Goal: Information Seeking & Learning: Compare options

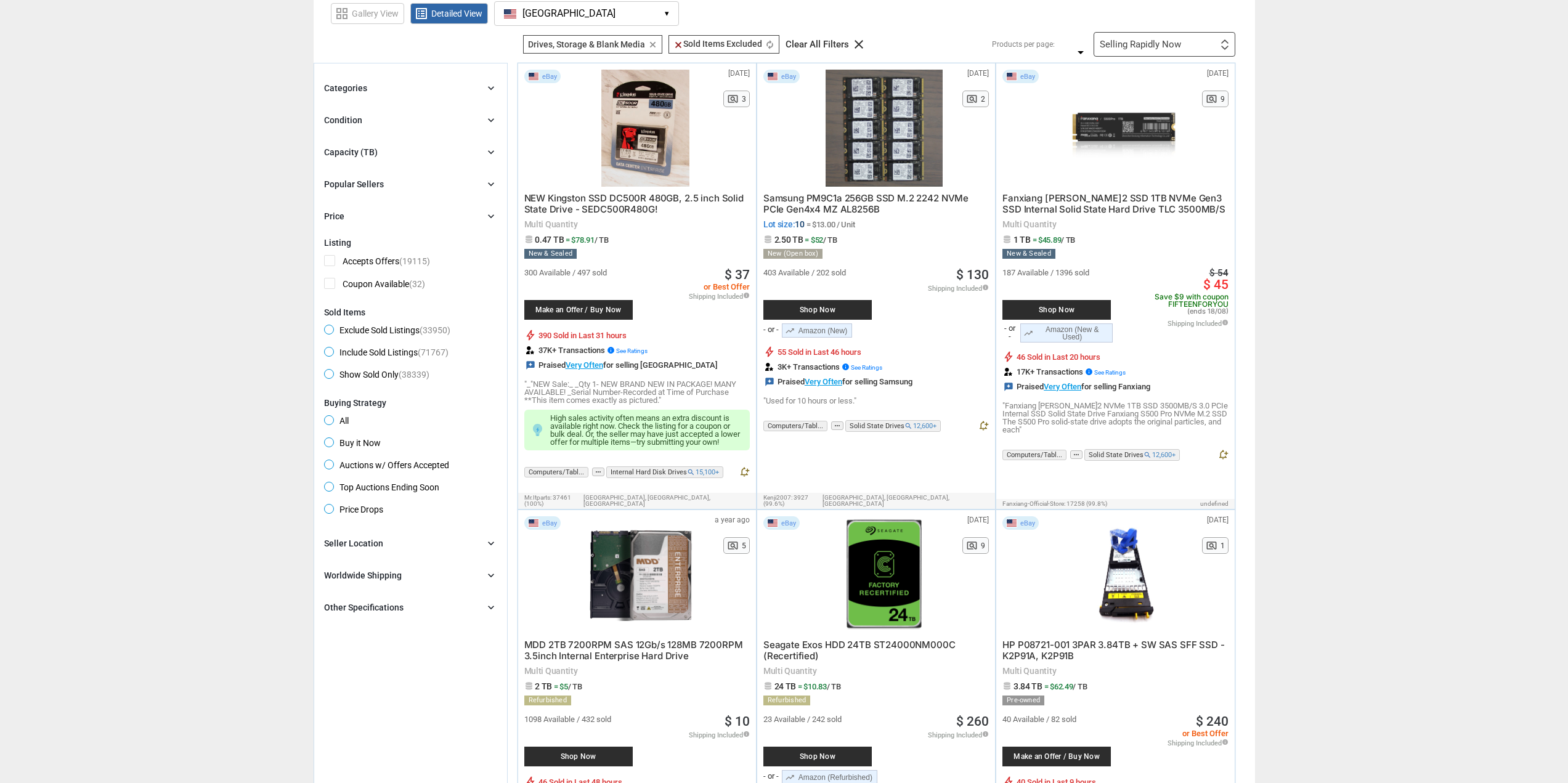
scroll to position [62, 0]
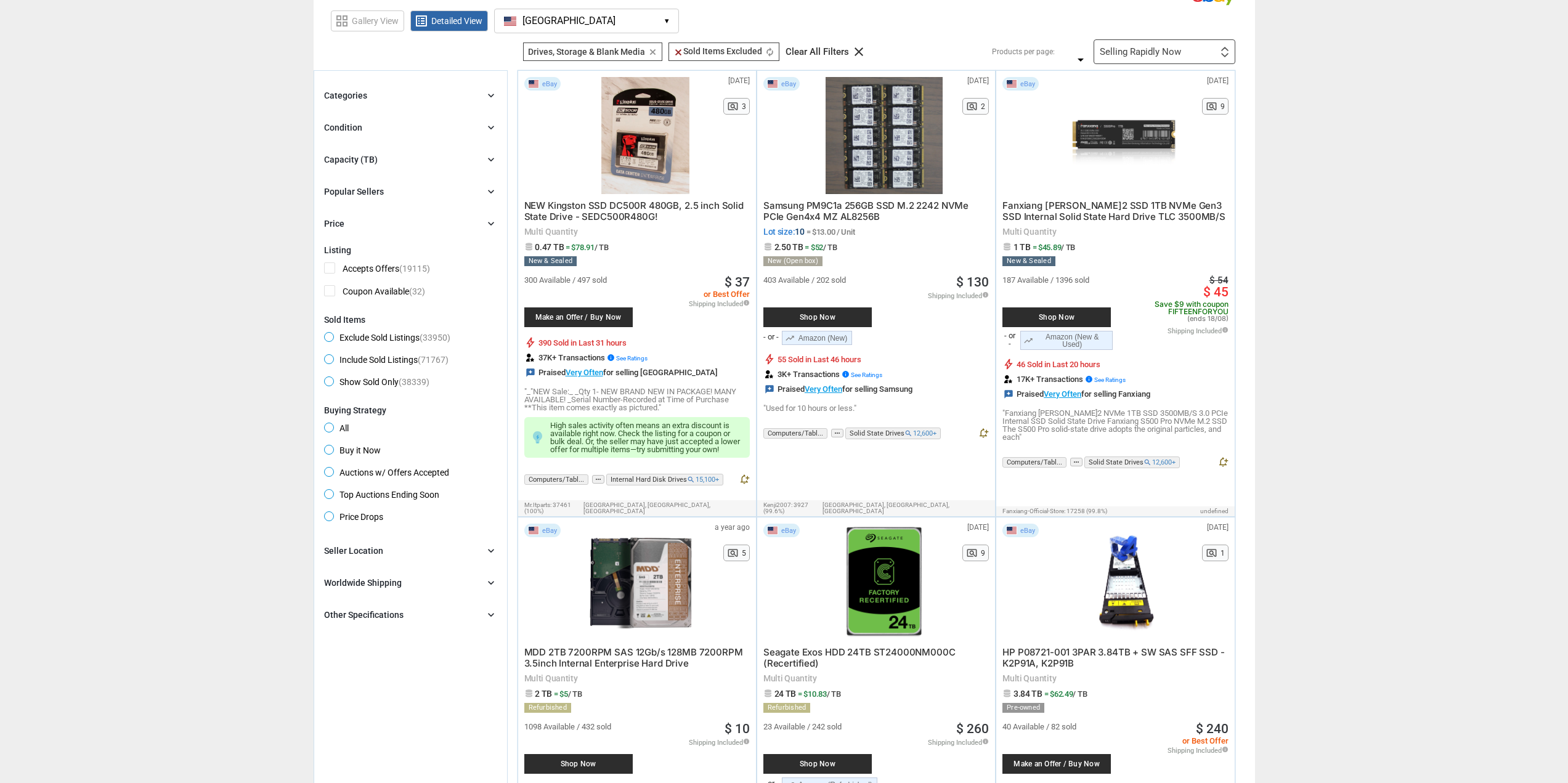
click at [379, 154] on div "Capacity (TB) chevron_right" at bounding box center [411, 159] width 173 height 15
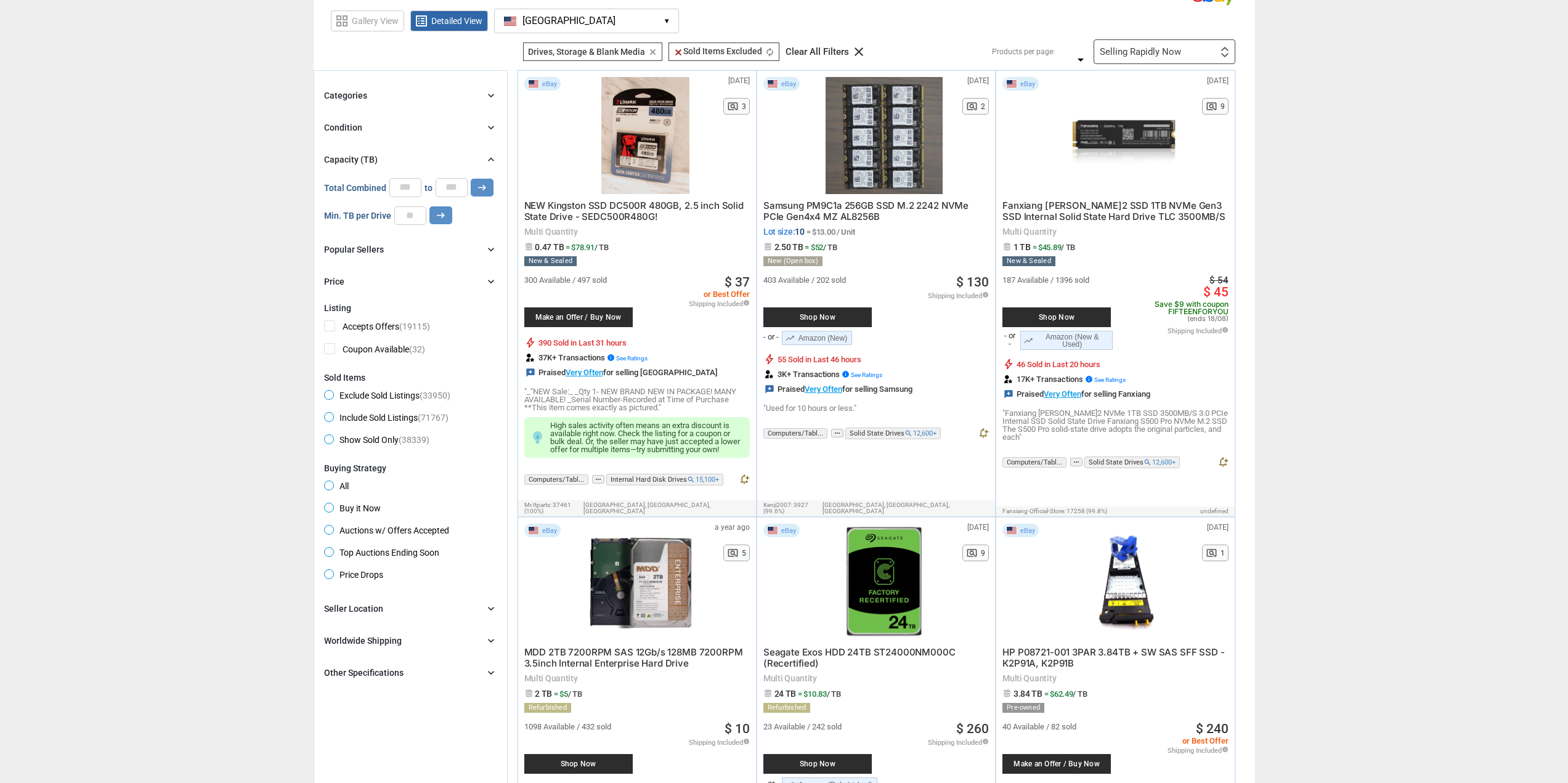
click at [379, 154] on div "Capacity (TB) chevron_right" at bounding box center [411, 159] width 173 height 15
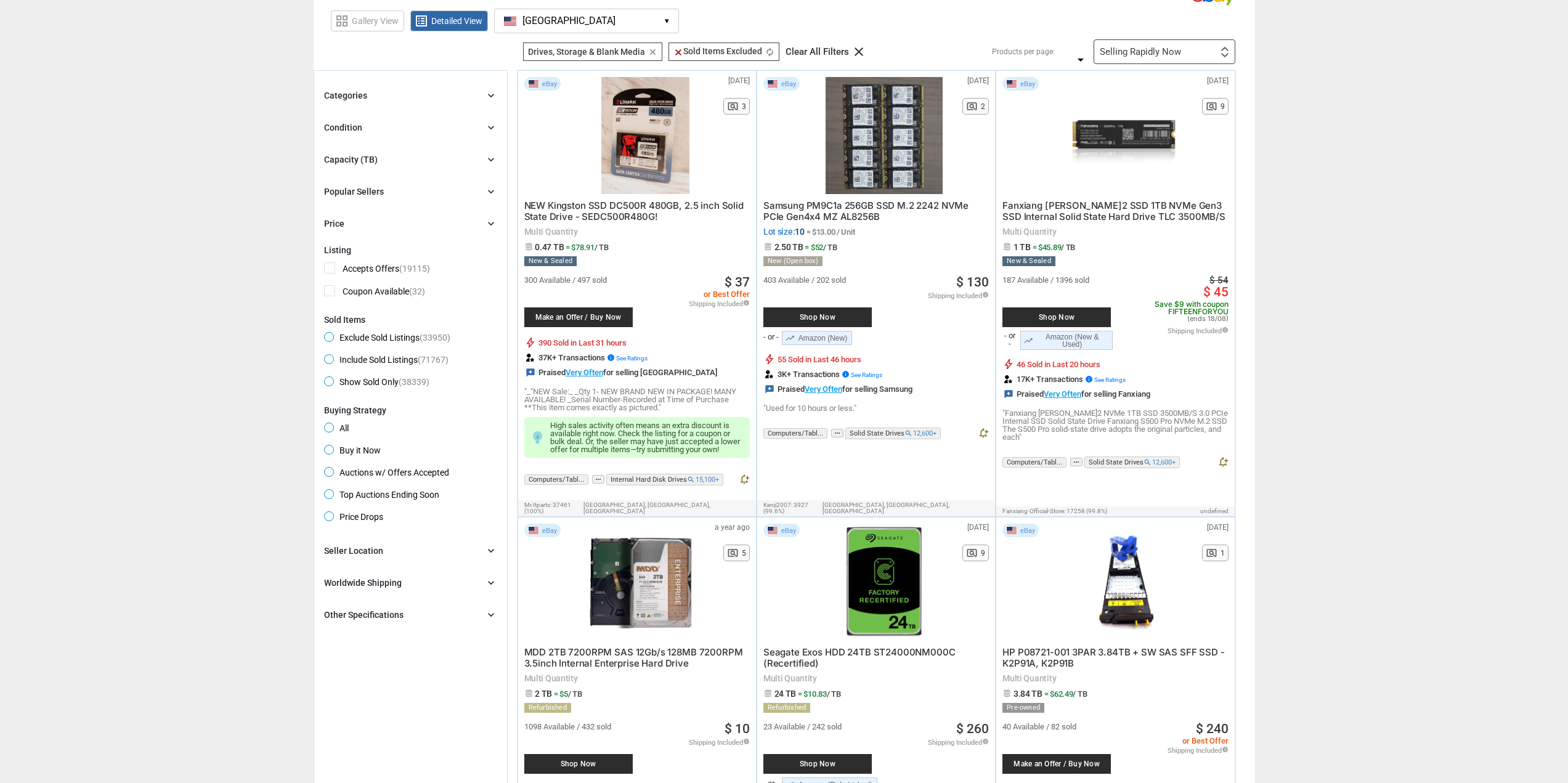
click at [358, 121] on div "Condition" at bounding box center [343, 127] width 38 height 12
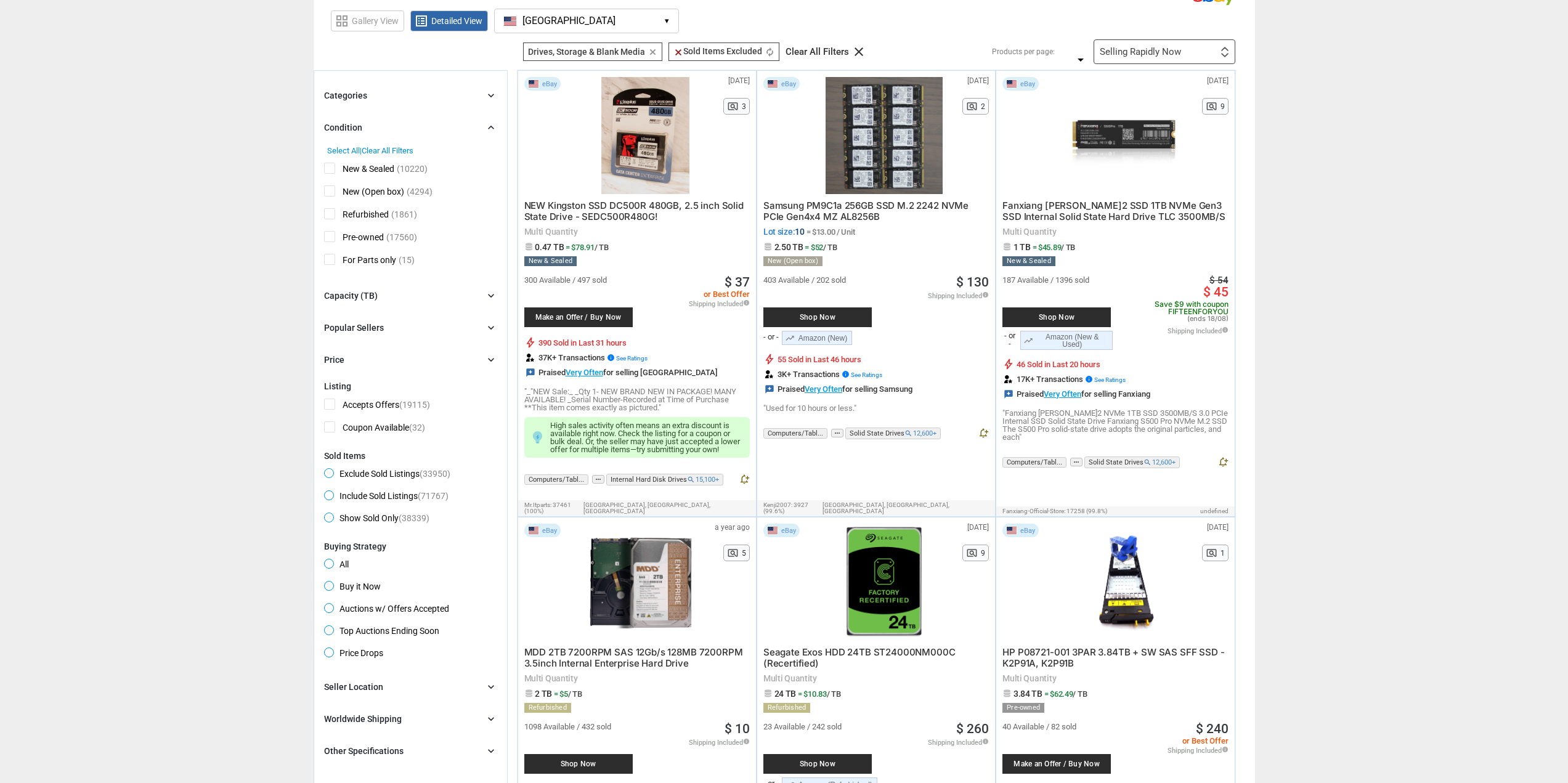
click at [358, 121] on div "Condition" at bounding box center [343, 127] width 38 height 12
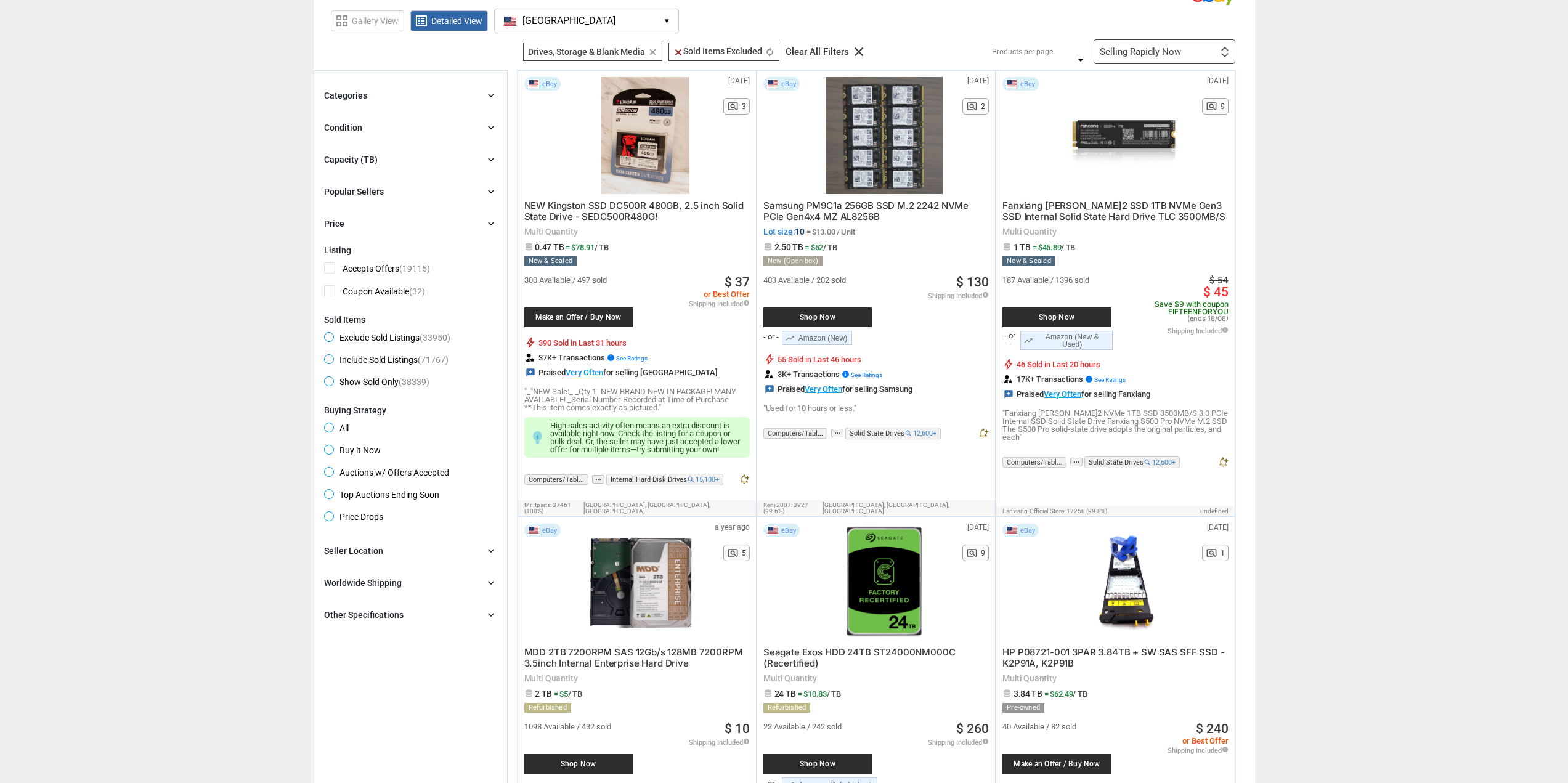
click at [361, 98] on div "Categories" at bounding box center [346, 95] width 43 height 12
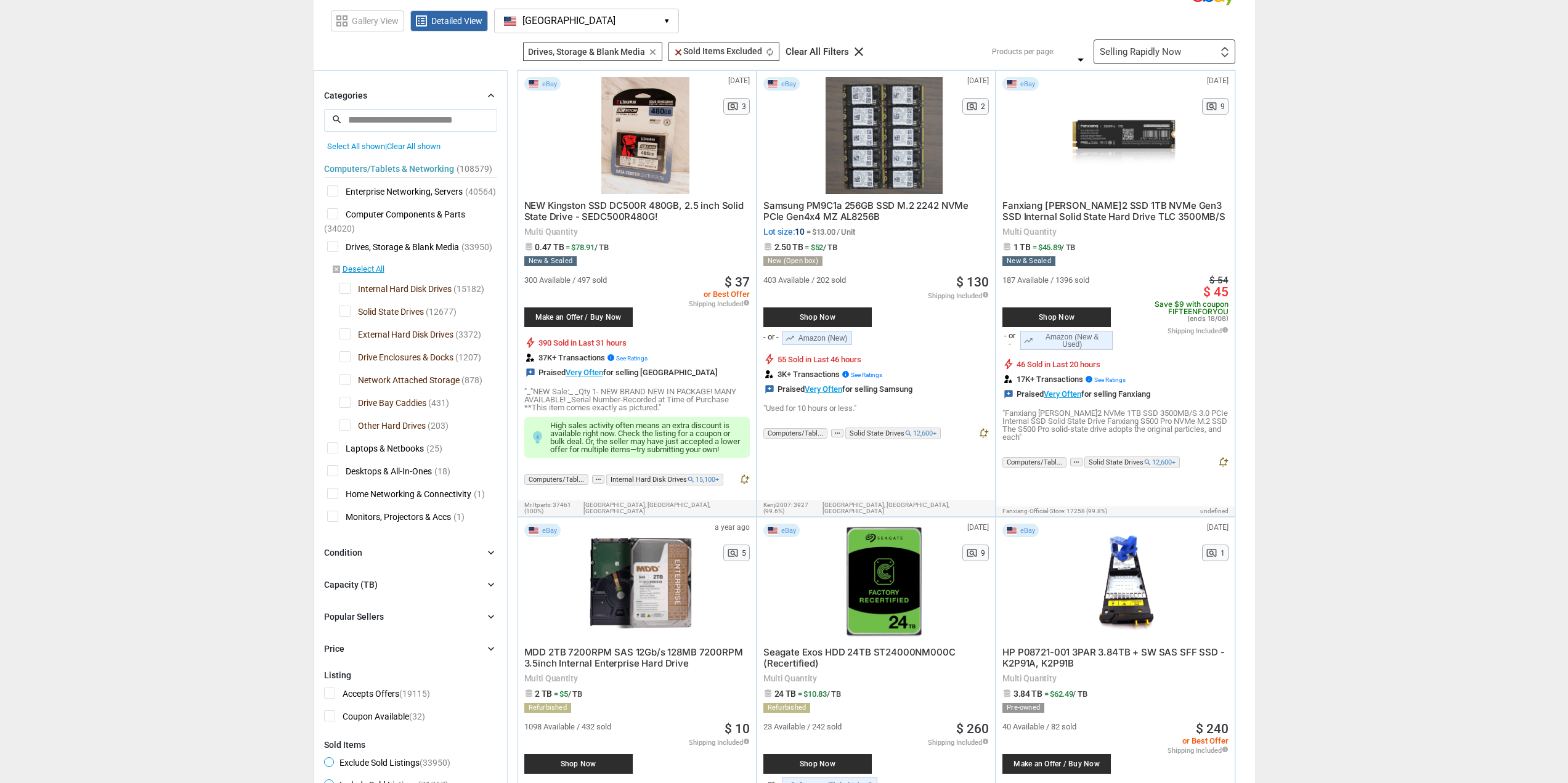
click at [361, 98] on div "Categories" at bounding box center [346, 95] width 43 height 12
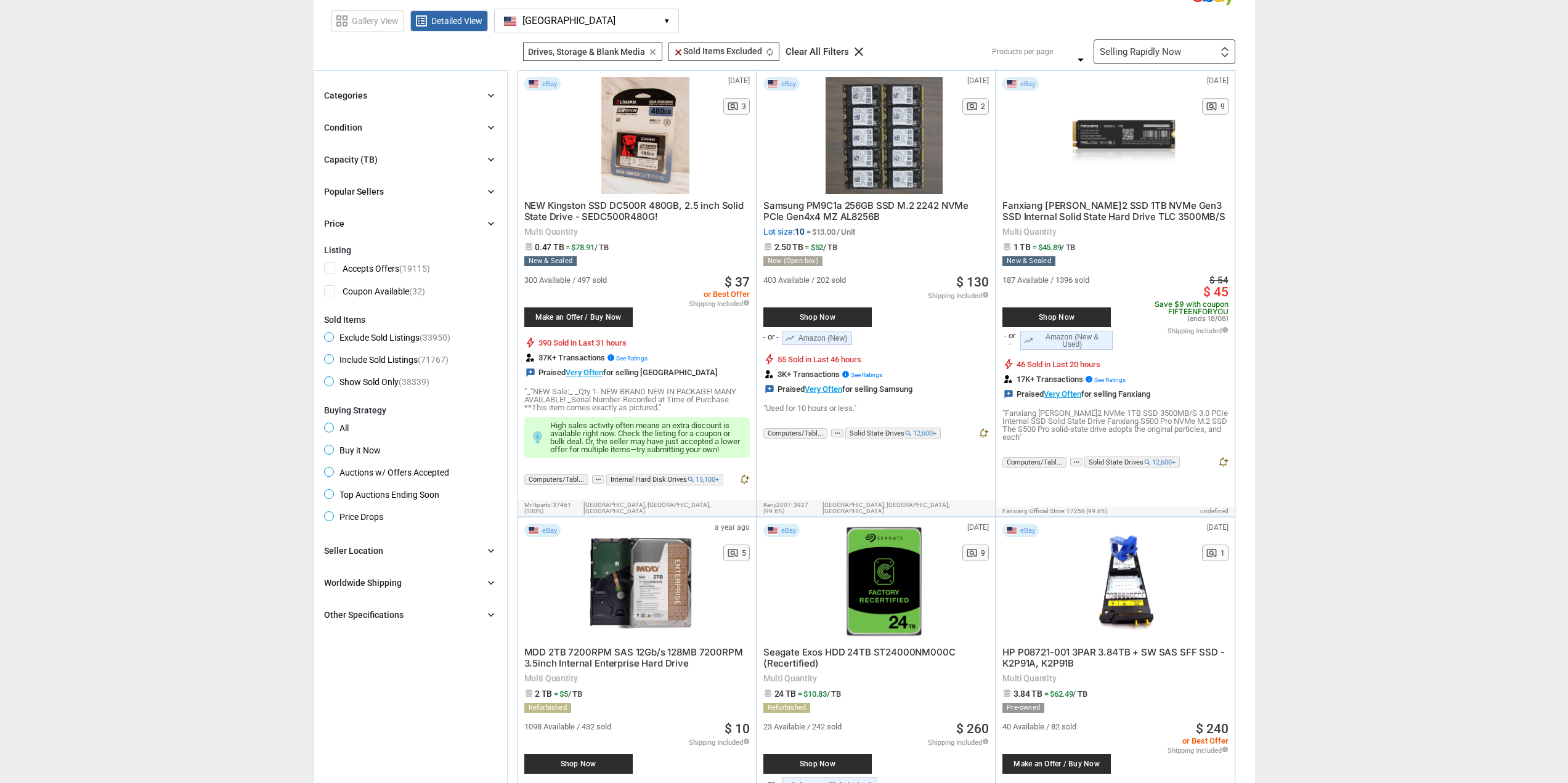
click at [394, 612] on div "Other Specifications" at bounding box center [364, 614] width 79 height 12
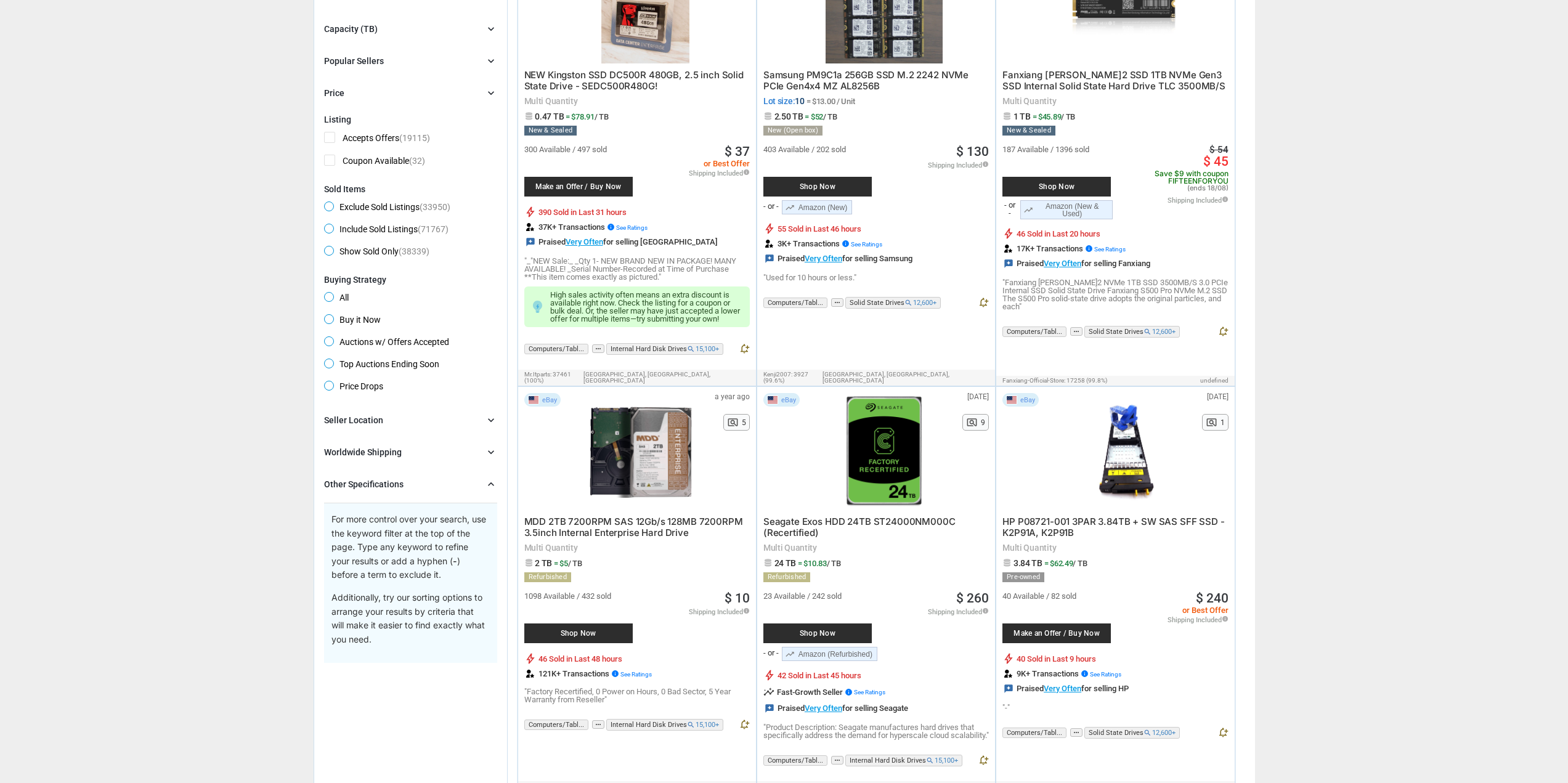
scroll to position [308, 0]
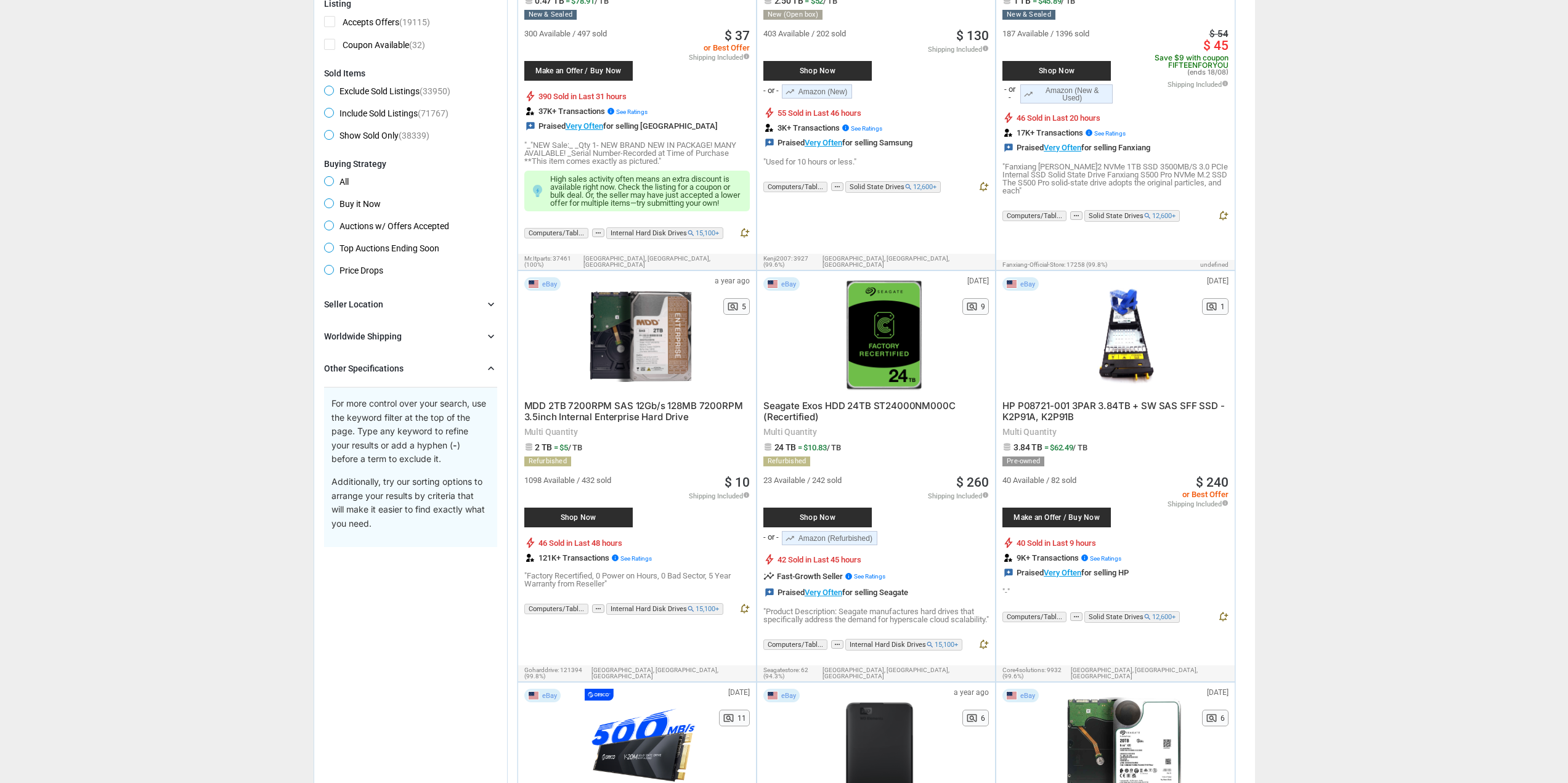
click at [378, 373] on div "Other Specifications" at bounding box center [364, 368] width 79 height 12
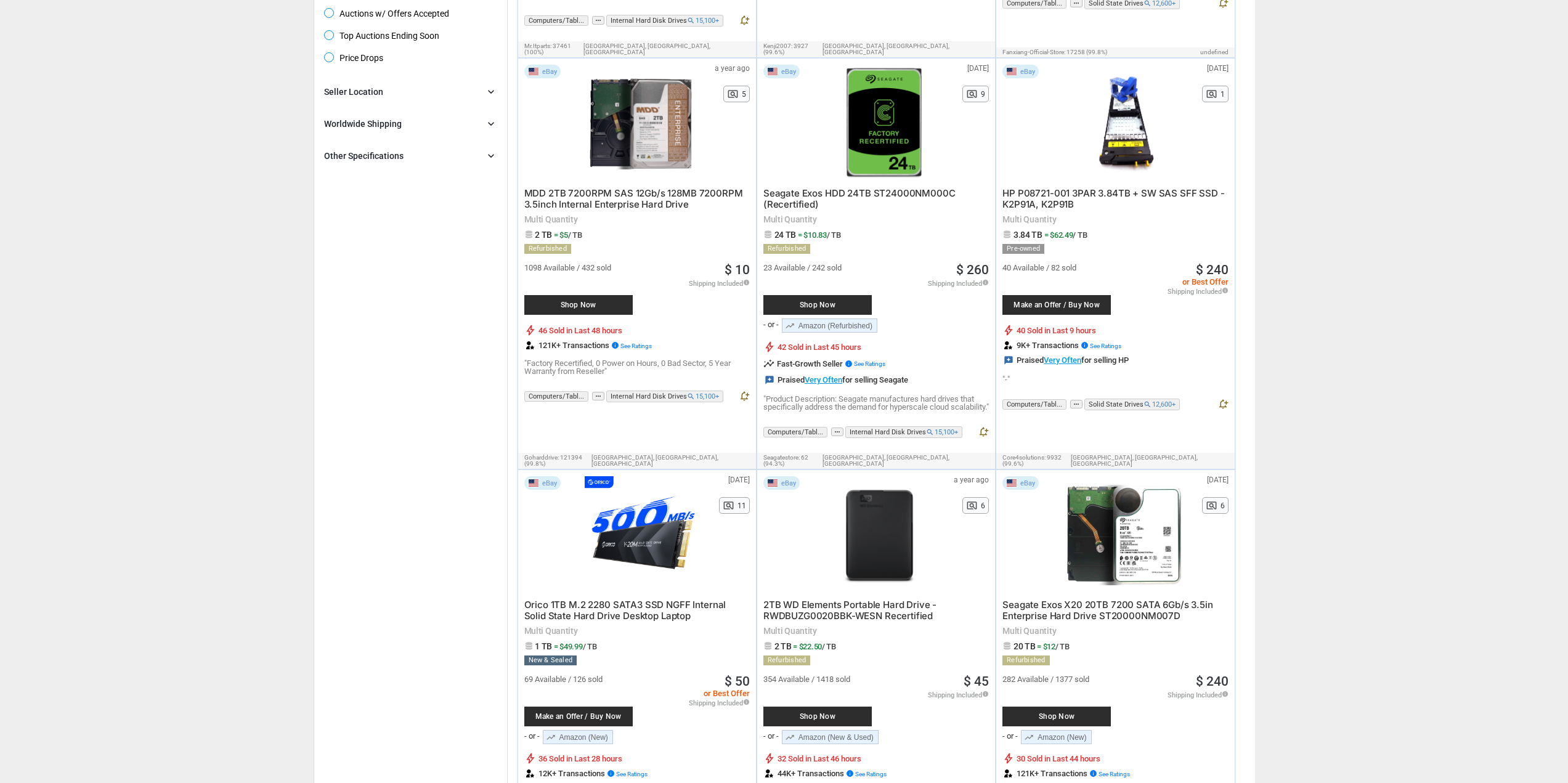
scroll to position [432, 0]
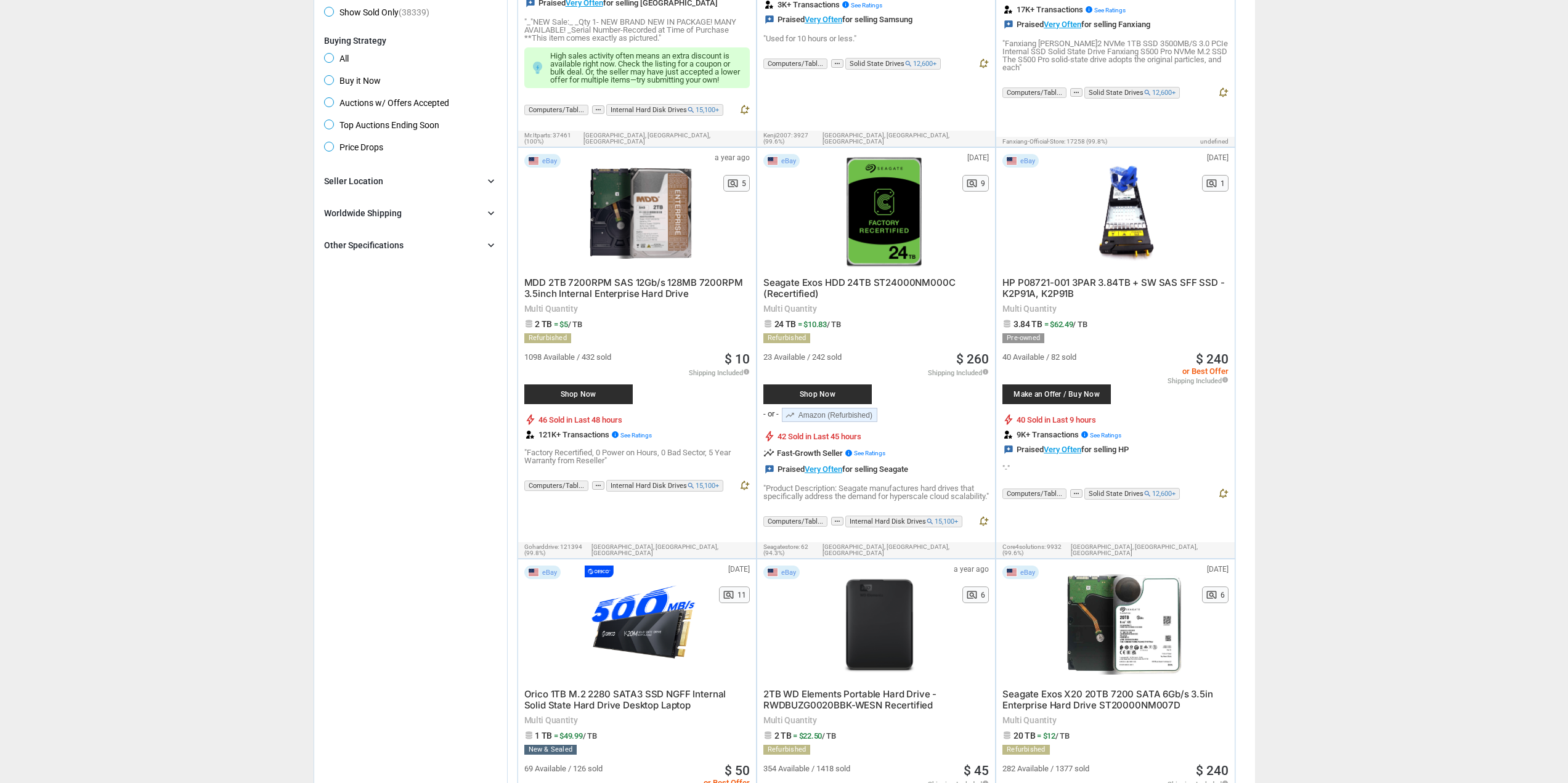
click at [885, 208] on div at bounding box center [885, 213] width 131 height 117
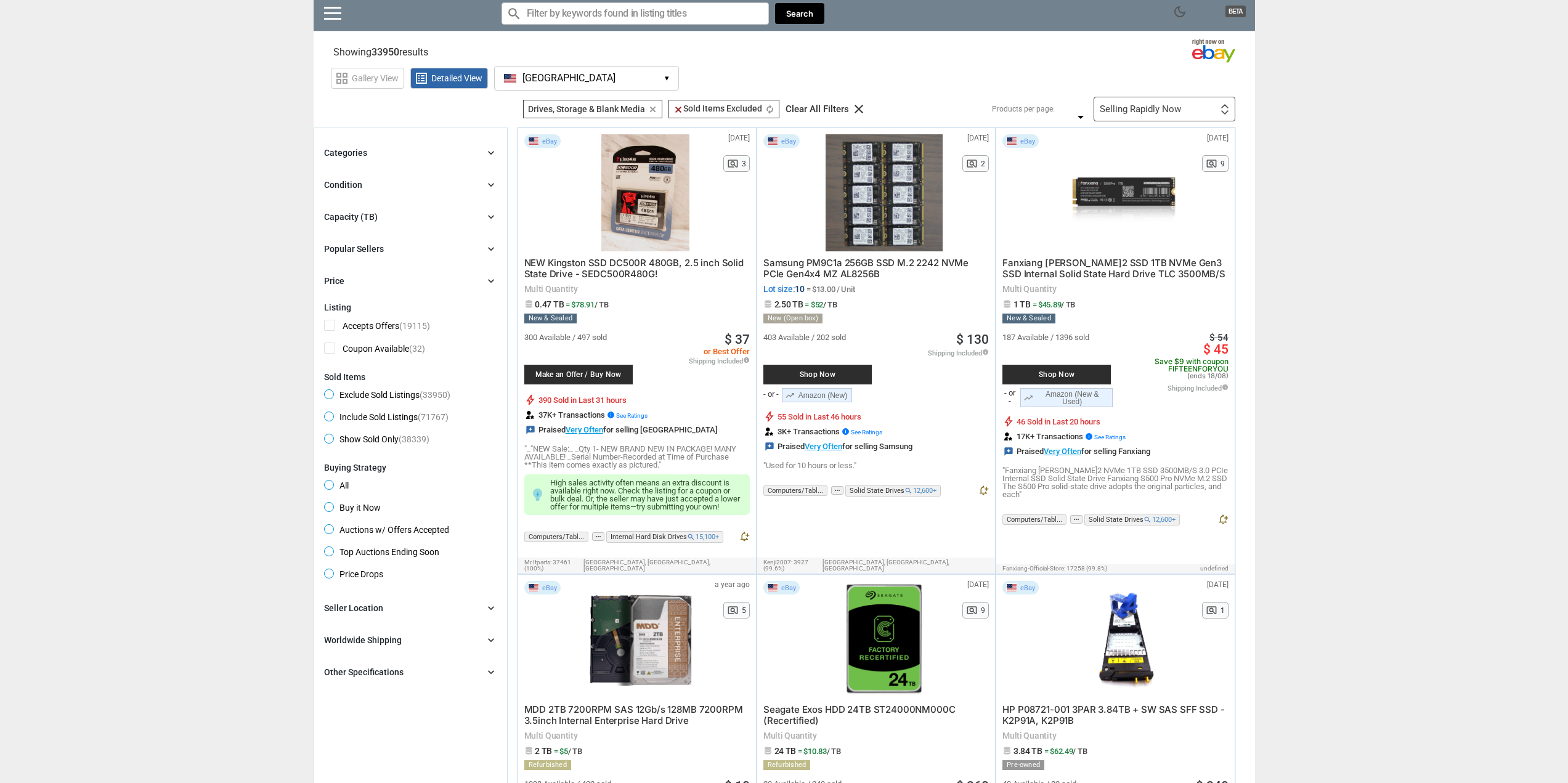
scroll to position [0, 0]
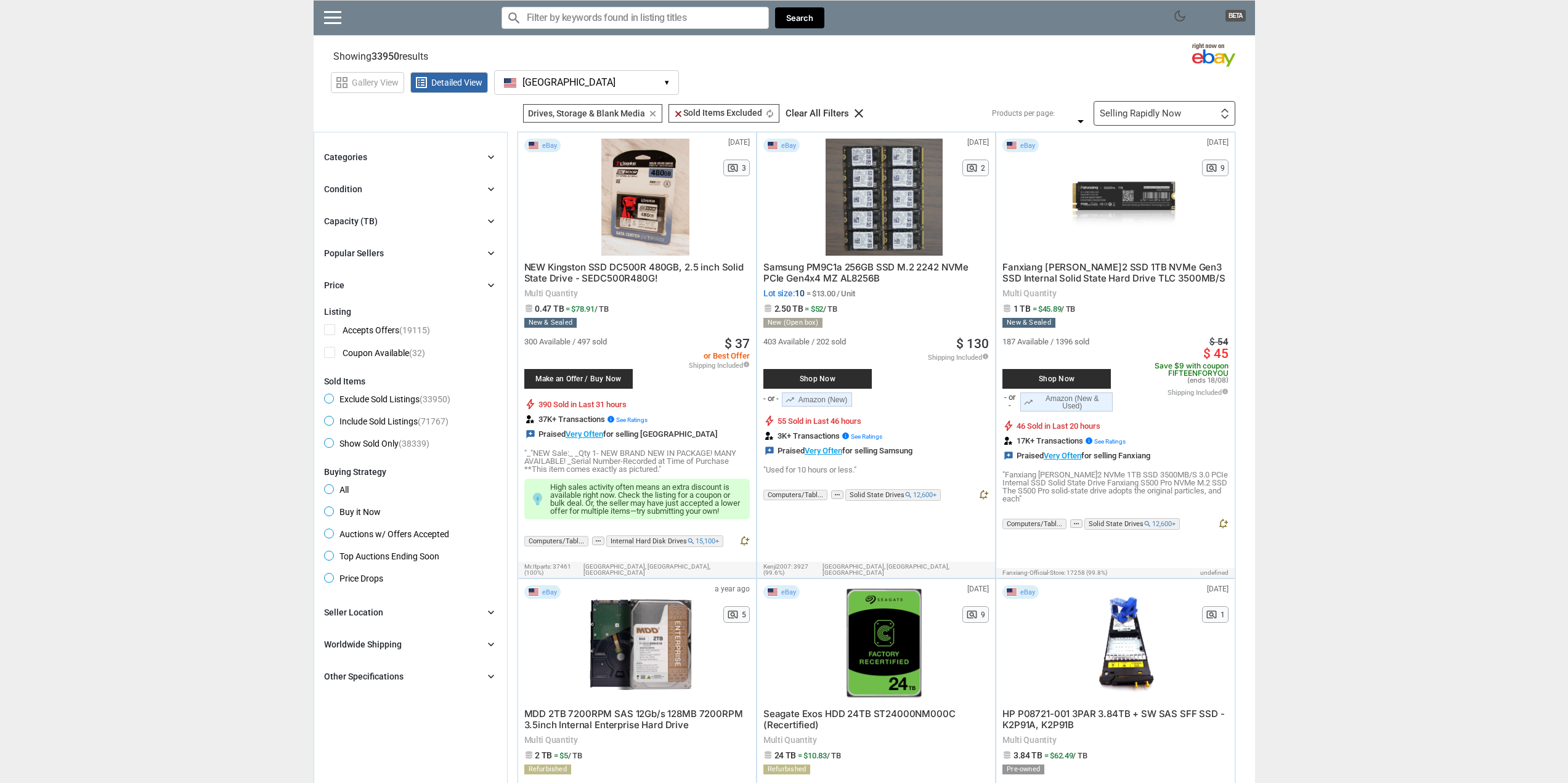
click at [467, 260] on div "Popular Sellers chevron_right" at bounding box center [411, 253] width 173 height 15
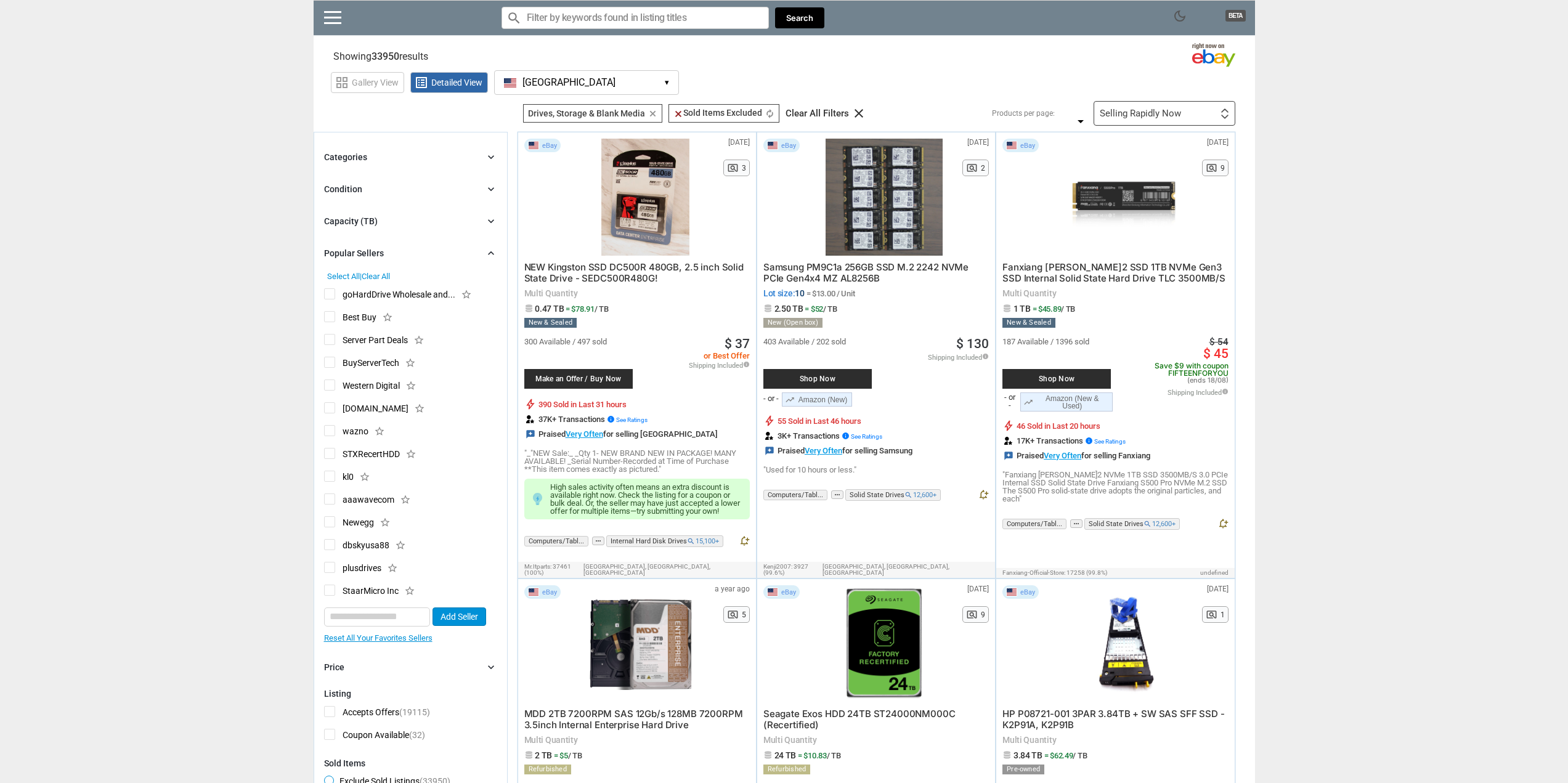
click at [331, 293] on span "goHardDrive Wholesale and..." at bounding box center [390, 296] width 131 height 16
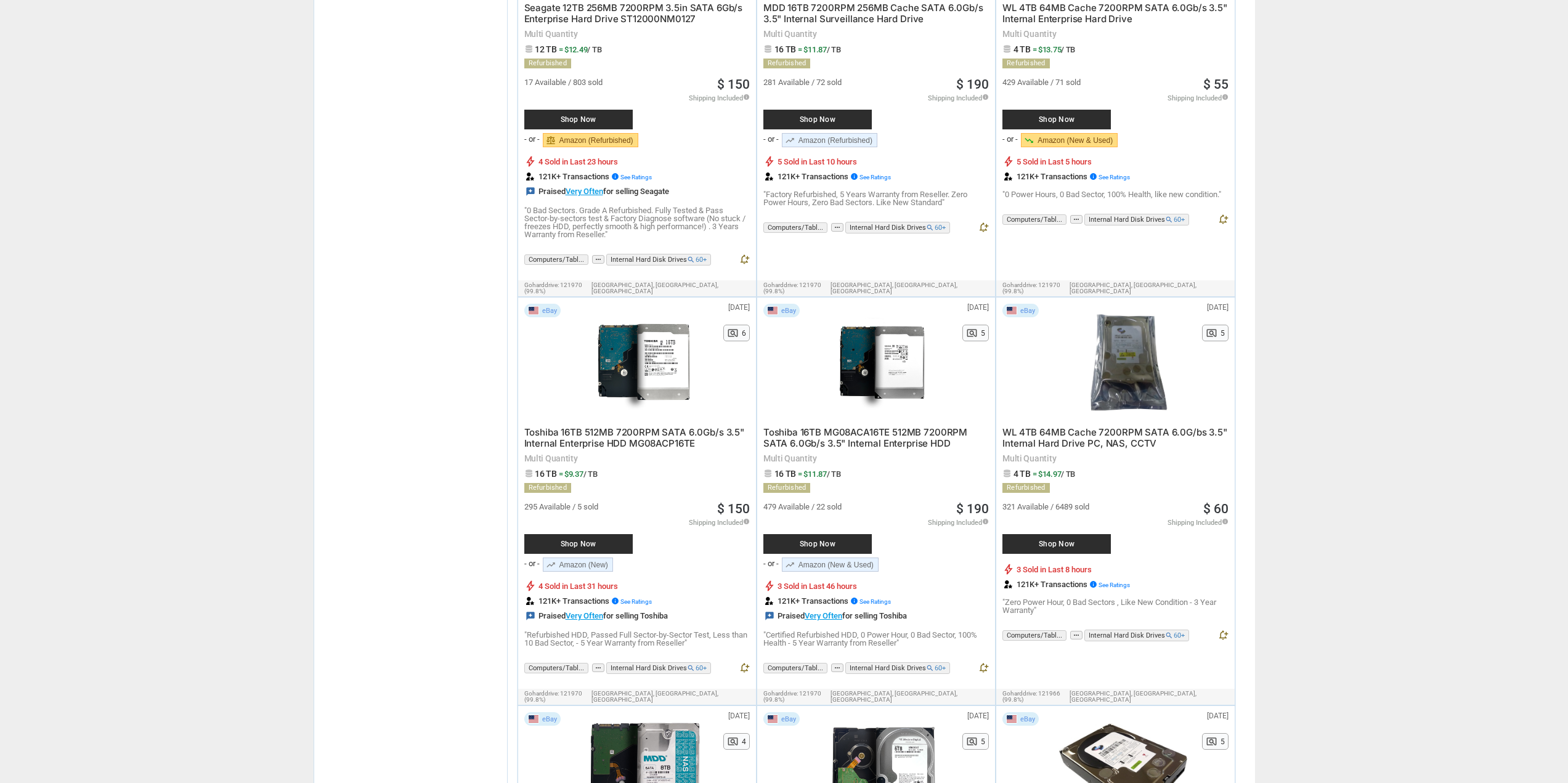
scroll to position [1109, 0]
click at [655, 344] on div at bounding box center [646, 362] width 131 height 117
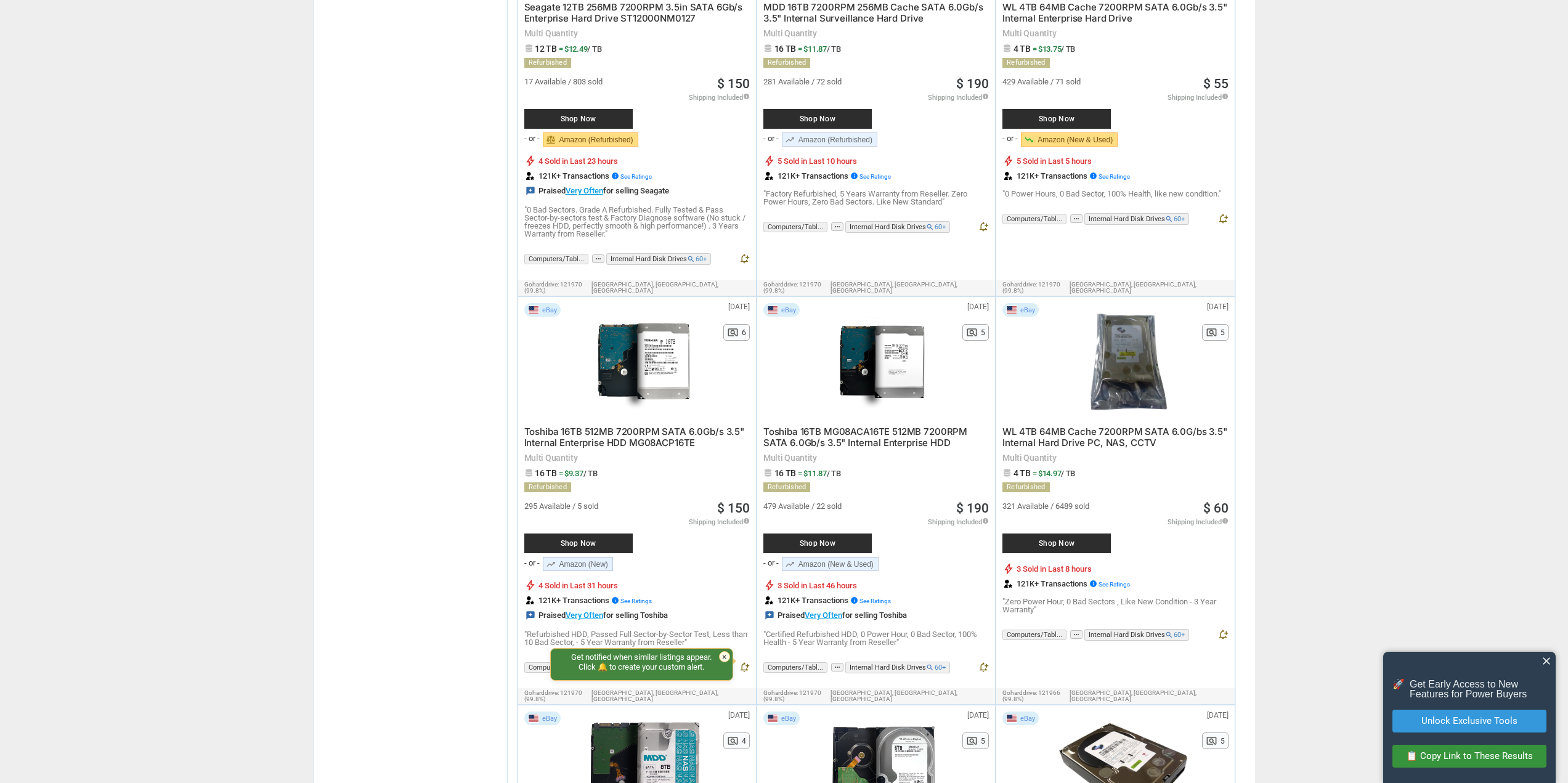
click at [1545, 661] on span "close" at bounding box center [1547, 661] width 12 height 12
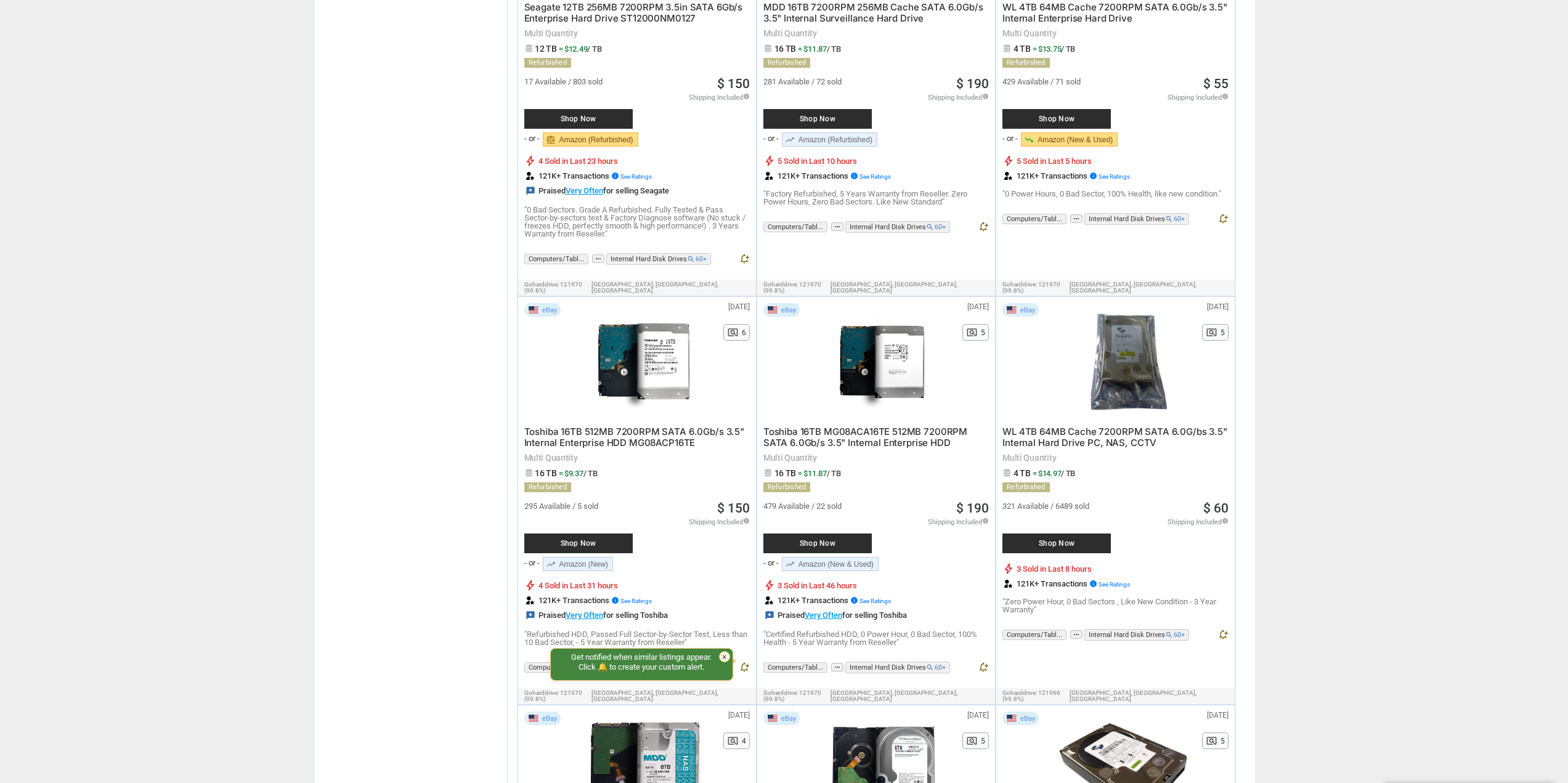
click at [885, 343] on div at bounding box center [885, 362] width 131 height 117
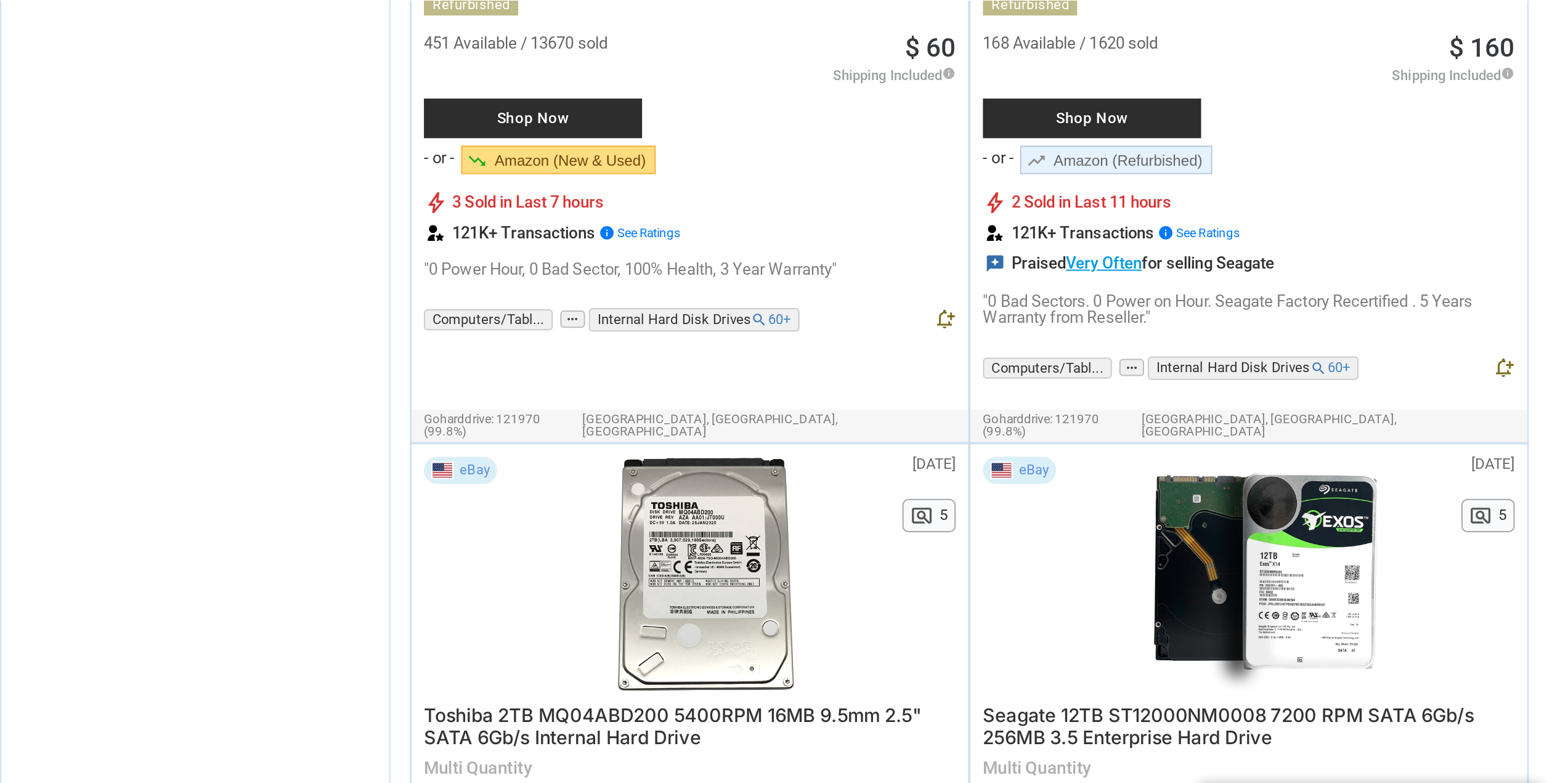
scroll to position [3204, 0]
